Goal: Task Accomplishment & Management: Manage account settings

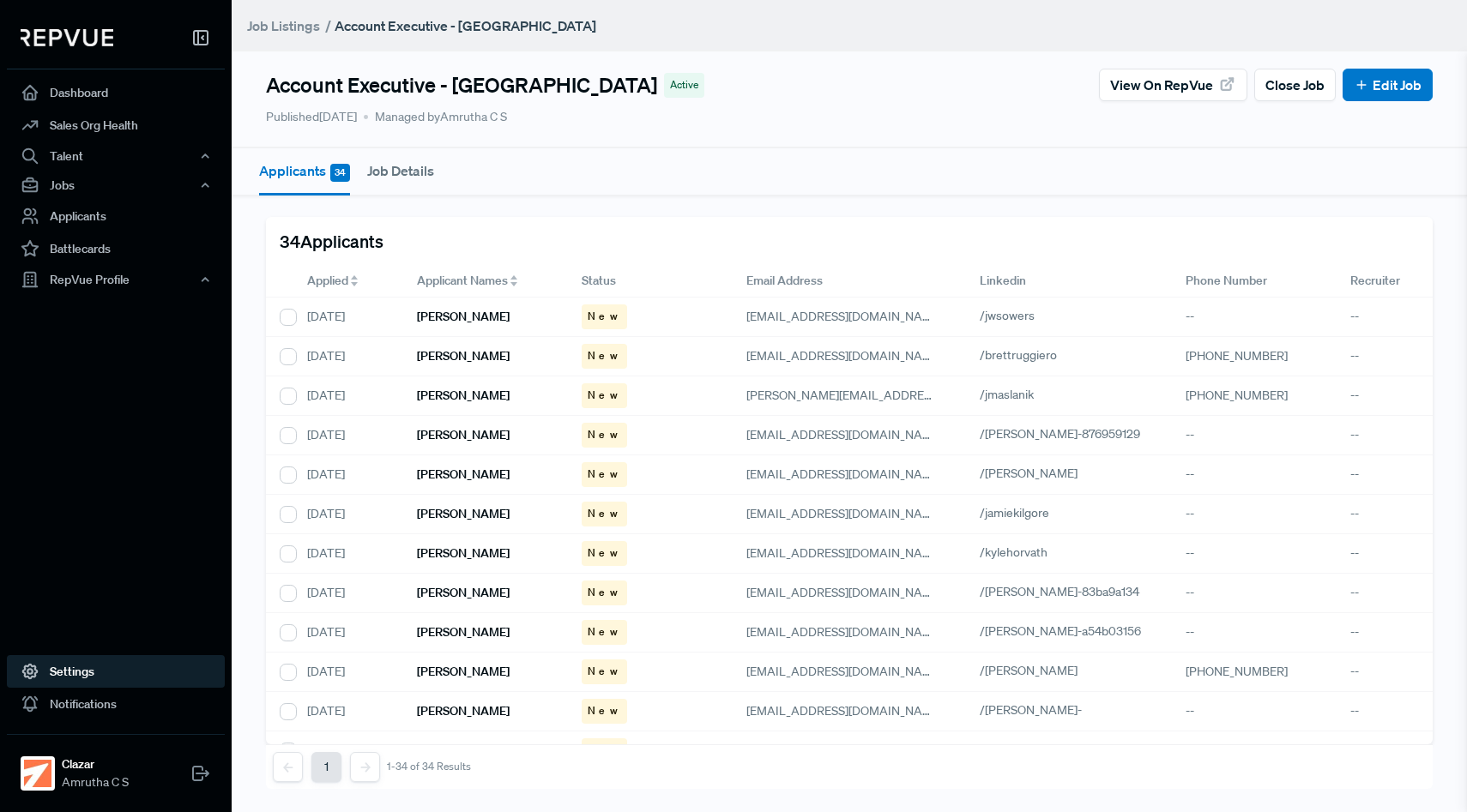
click at [66, 669] on link "Settings" at bounding box center [116, 671] width 218 height 32
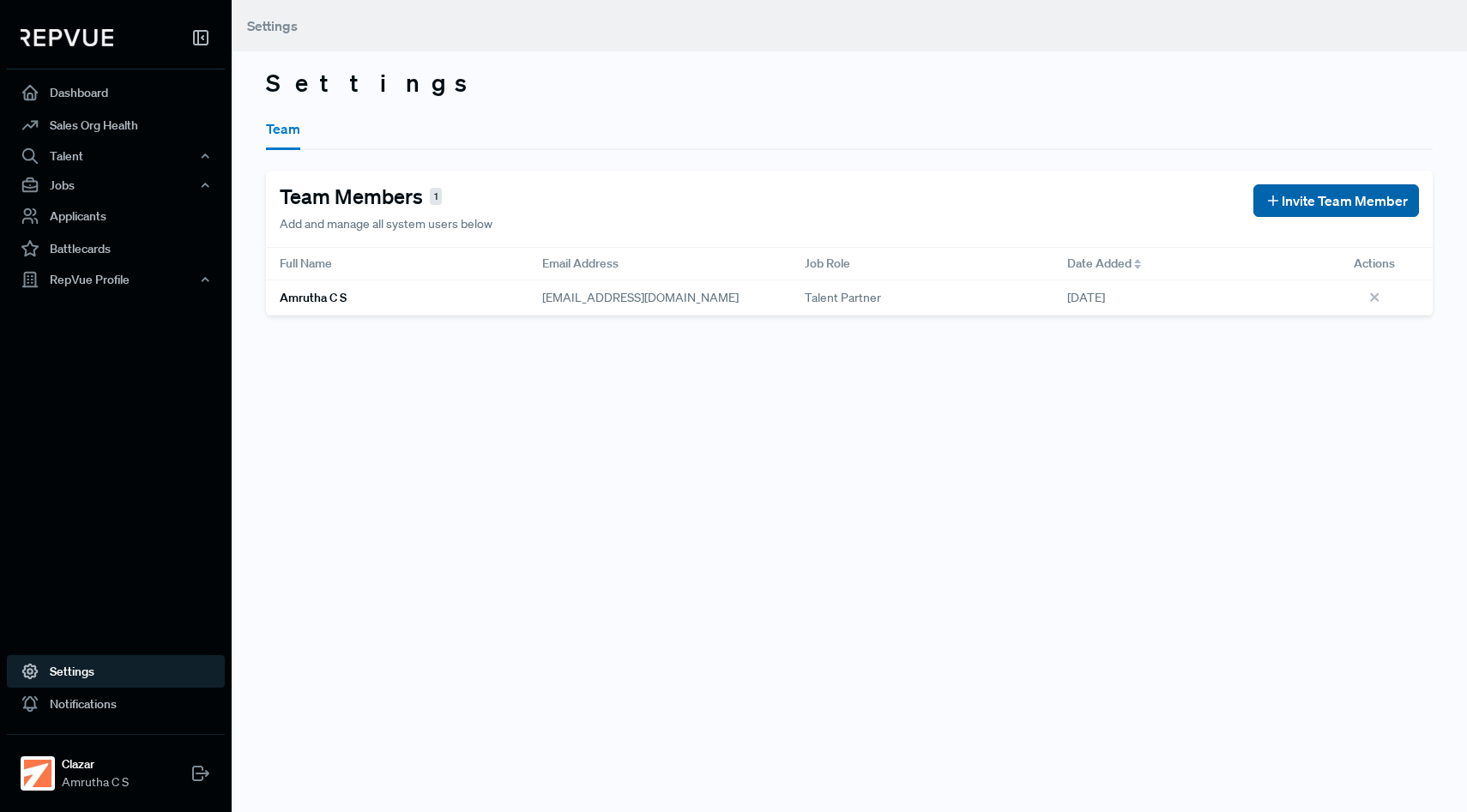
click at [1277, 195] on icon at bounding box center [1272, 200] width 17 height 17
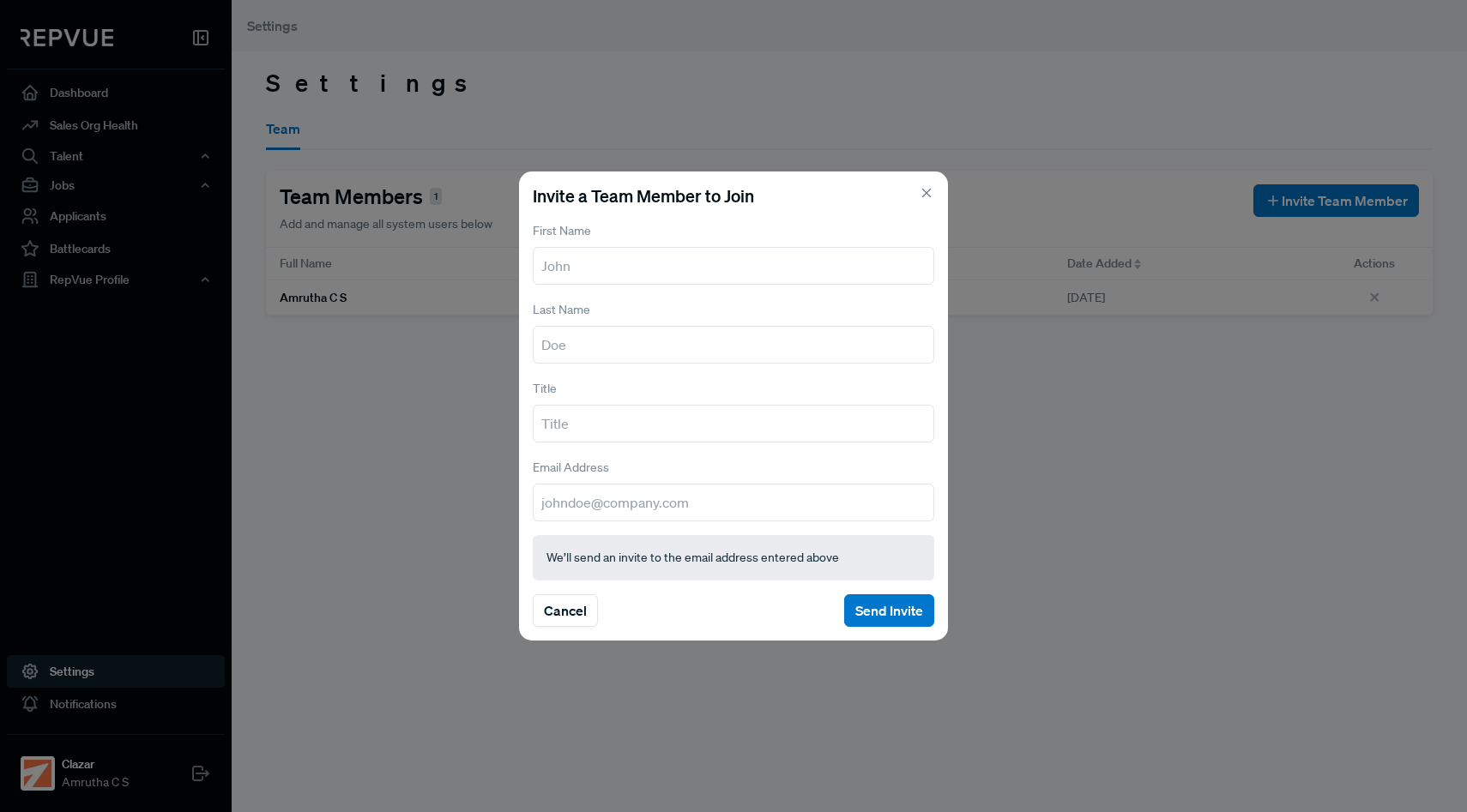
click at [663, 263] on input "text" at bounding box center [734, 265] width 401 height 37
type input "[PERSON_NAME]"
click at [621, 353] on input "text" at bounding box center [734, 345] width 401 height 37
type input "[PERSON_NAME]"
click at [610, 434] on input "text" at bounding box center [734, 424] width 401 height 37
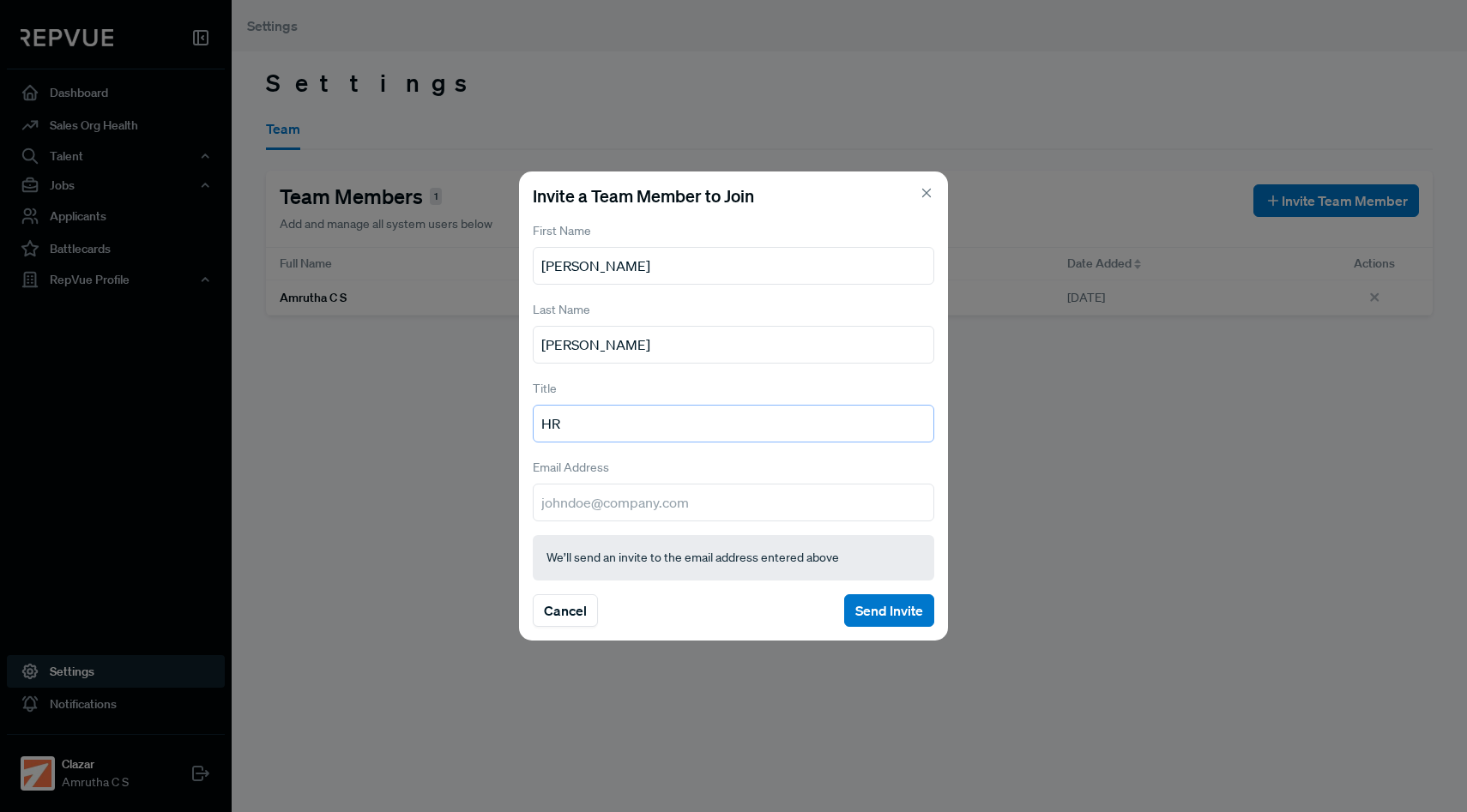
type input "HR"
click at [582, 501] on input "email" at bounding box center [734, 502] width 401 height 37
type input "i"
paste input "[PERSON_NAME][EMAIL_ADDRESS][DOMAIN_NAME]"
type input "[PERSON_NAME][EMAIL_ADDRESS][DOMAIN_NAME]"
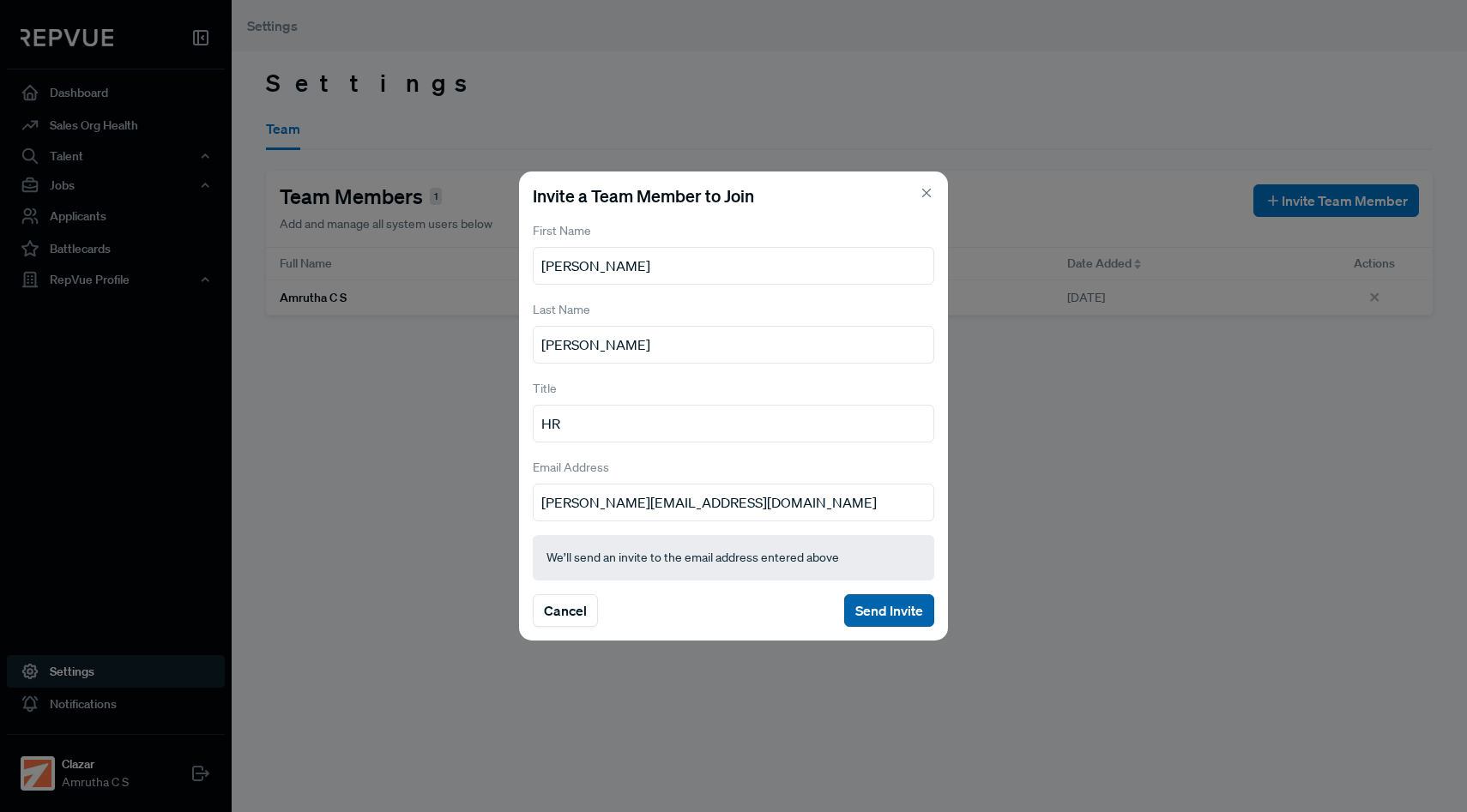
click at [889, 610] on button "Send Invite" at bounding box center [889, 610] width 90 height 32
